Goal: Task Accomplishment & Management: Manage account settings

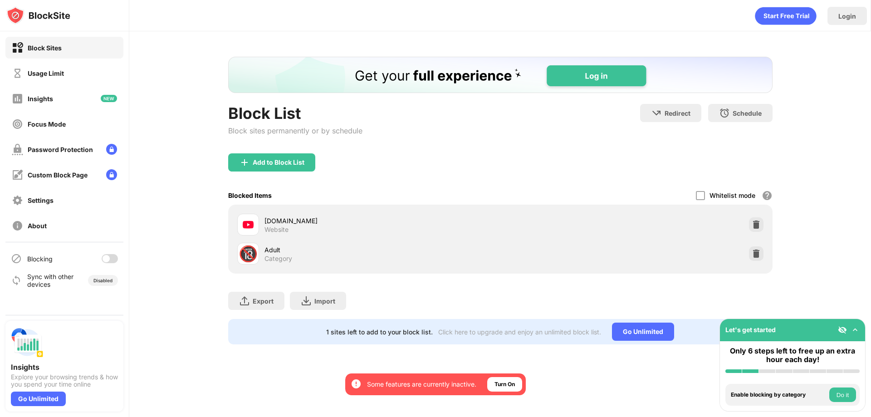
click at [115, 260] on div at bounding box center [110, 258] width 16 height 9
